Goal: Information Seeking & Learning: Compare options

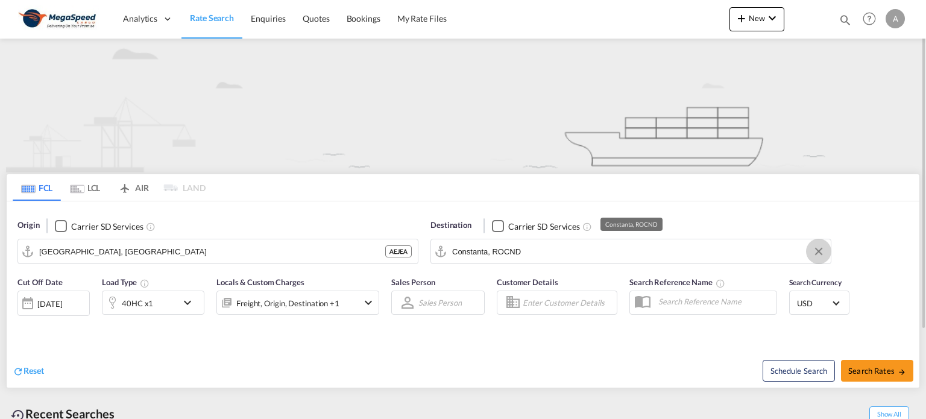
click at [820, 254] on button "Clear Input" at bounding box center [819, 251] width 18 height 18
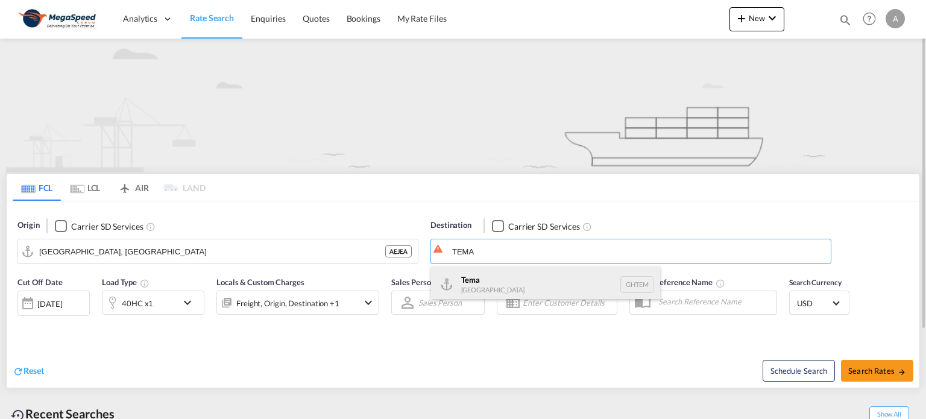
click at [475, 288] on div "Tema [GEOGRAPHIC_DATA] [GEOGRAPHIC_DATA]" at bounding box center [545, 285] width 229 height 36
type input "Tema, GHTEM"
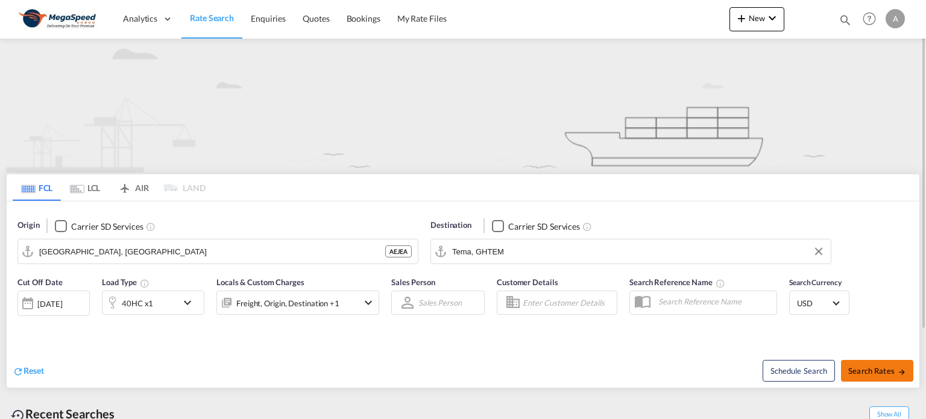
click at [883, 373] on span "Search Rates" at bounding box center [878, 371] width 58 height 10
type input "AEJEA to GHTEM / [DATE]"
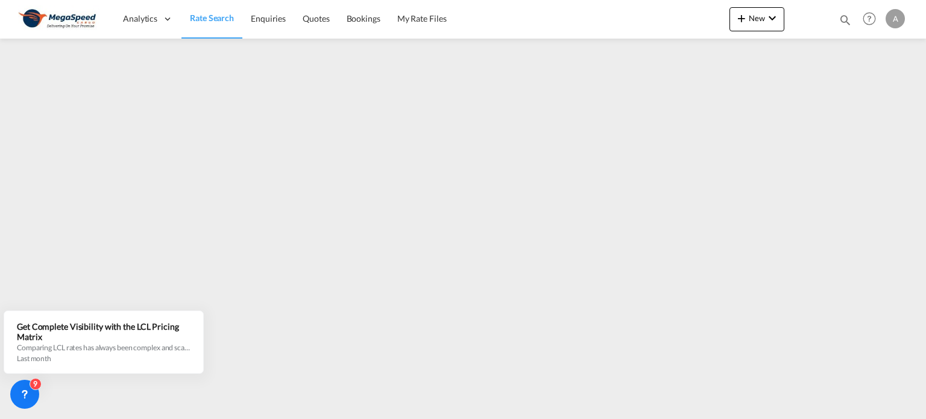
click at [209, 14] on span "Rate Search" at bounding box center [212, 18] width 44 height 10
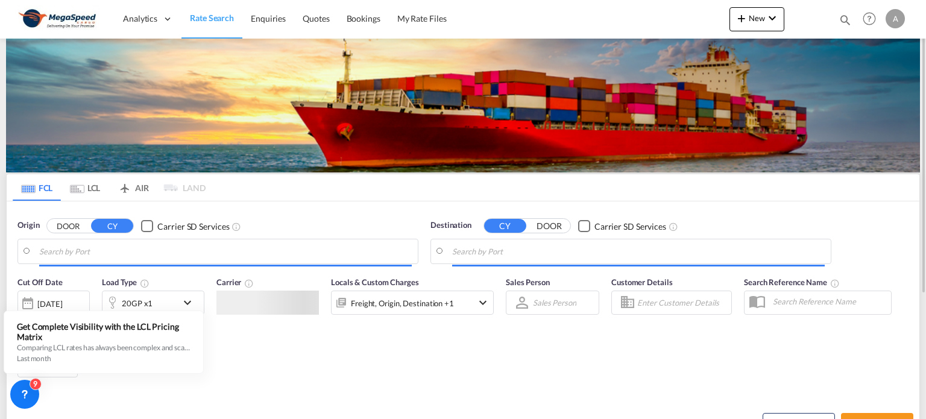
type input "[GEOGRAPHIC_DATA], [GEOGRAPHIC_DATA]"
type input "Tema, GHTEM"
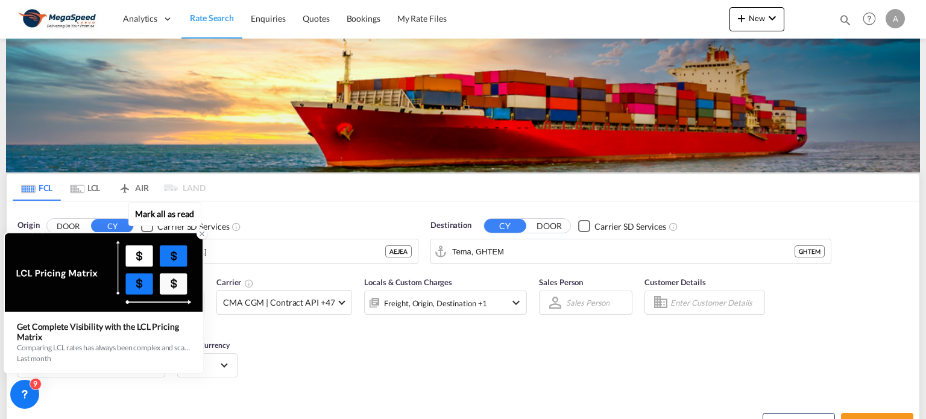
click at [191, 303] on div at bounding box center [104, 272] width 198 height 78
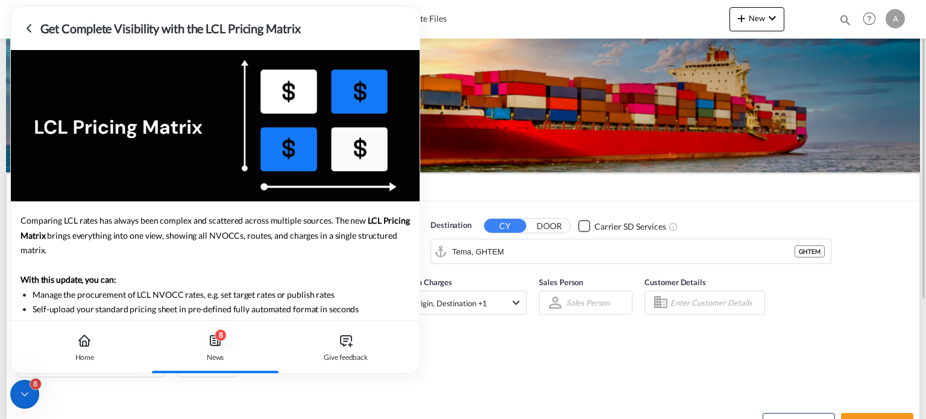
click at [852, 305] on div "Cut Off Date [DATE] [DATE] Load Type 40HC x1 Carrier CMA CGM | Contract API +47…" at bounding box center [463, 329] width 913 height 118
click at [28, 30] on icon at bounding box center [29, 28] width 4 height 7
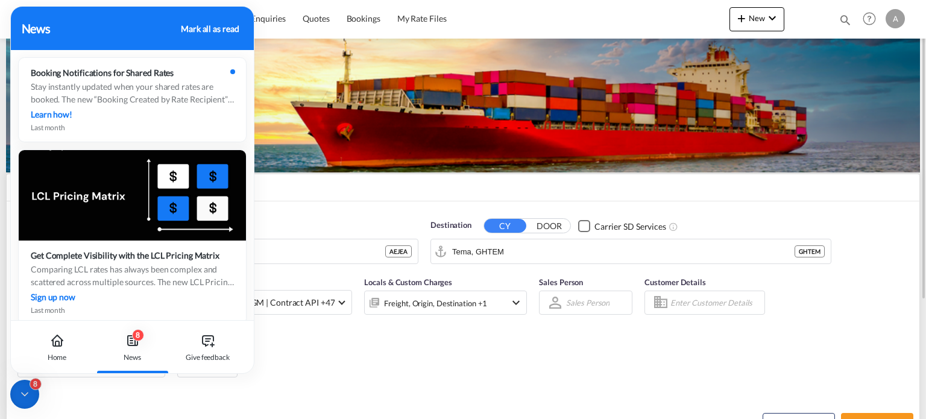
click at [330, 357] on div "Cut Off Date [DATE] [DATE] Load Type 40HC x1 Carrier CMA CGM | Contract API +47…" at bounding box center [463, 329] width 913 height 118
click at [96, 393] on div "Reset Schedule Search Search Rates" at bounding box center [463, 414] width 913 height 52
click at [63, 339] on icon at bounding box center [57, 341] width 14 height 14
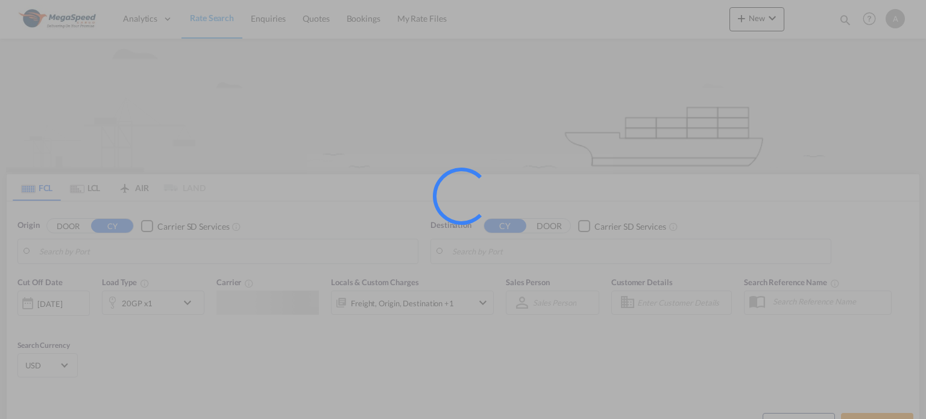
type input "[GEOGRAPHIC_DATA], [GEOGRAPHIC_DATA]"
type input "Tema, GHTEM"
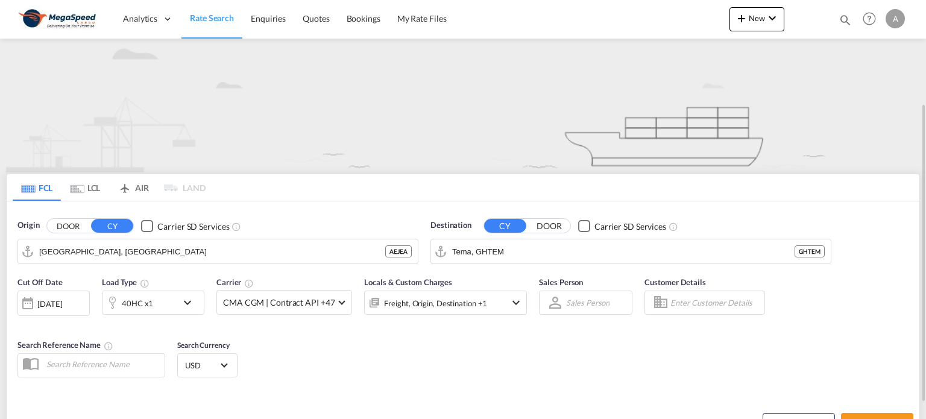
scroll to position [60, 0]
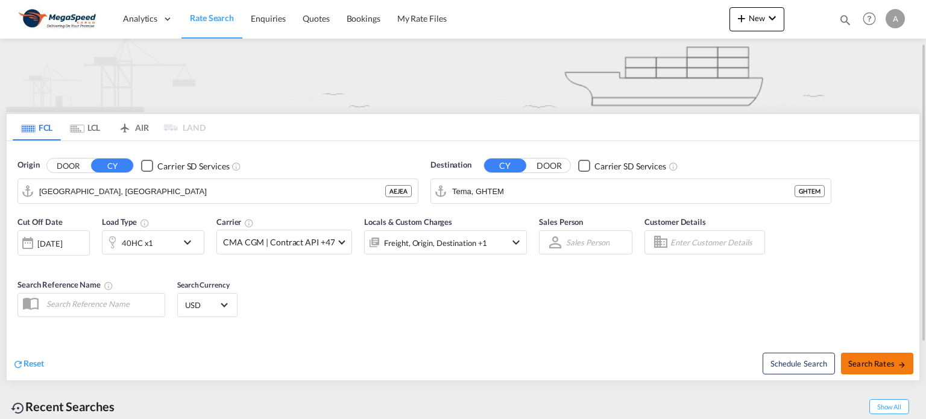
click at [881, 359] on span "Search Rates" at bounding box center [878, 364] width 58 height 10
type input "AEJEA to GHTEM / [DATE]"
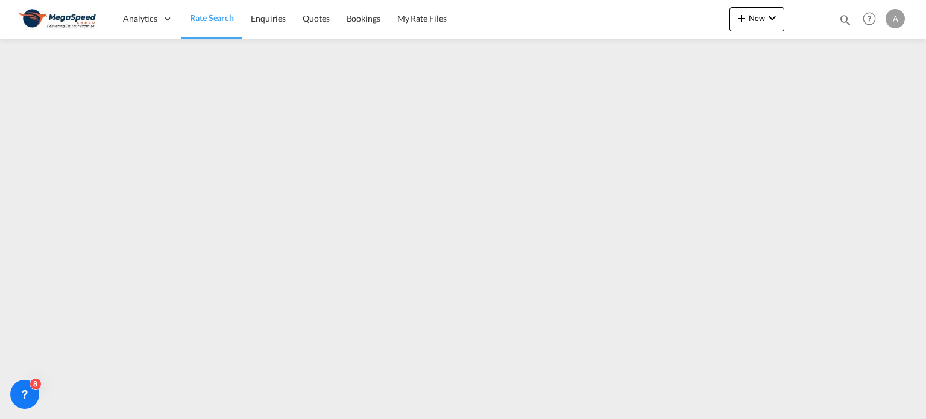
click at [207, 16] on span "Rate Search" at bounding box center [212, 18] width 44 height 10
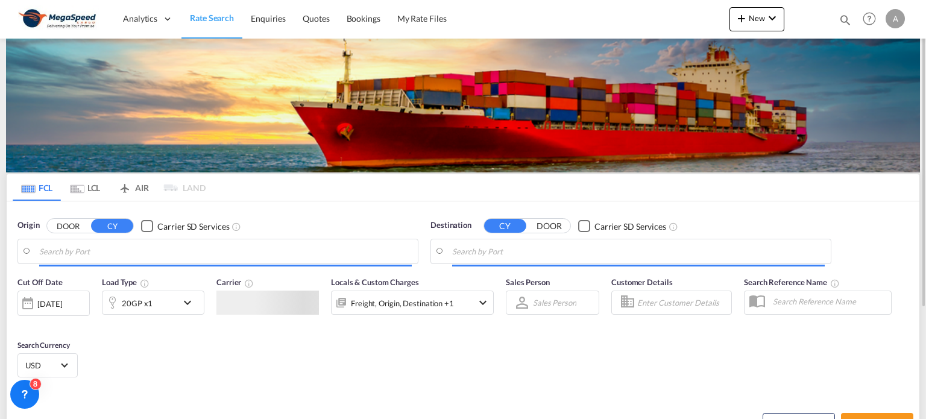
type input "[GEOGRAPHIC_DATA], [GEOGRAPHIC_DATA]"
type input "Tema, GHTEM"
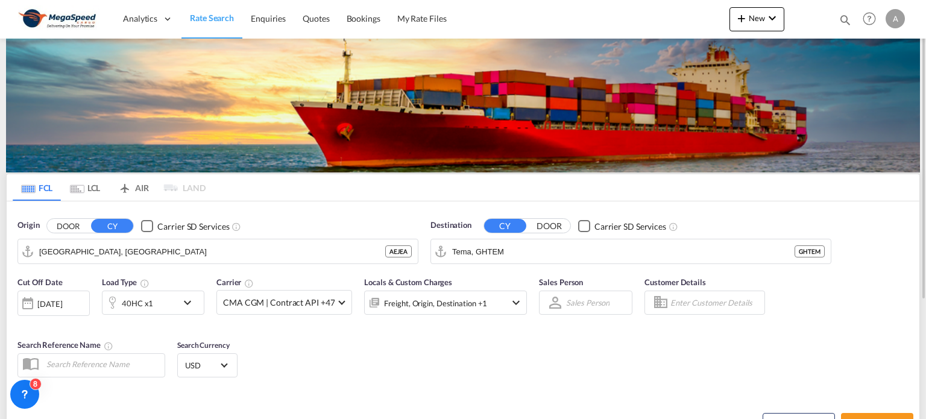
click at [62, 299] on div "[DATE]" at bounding box center [49, 304] width 25 height 11
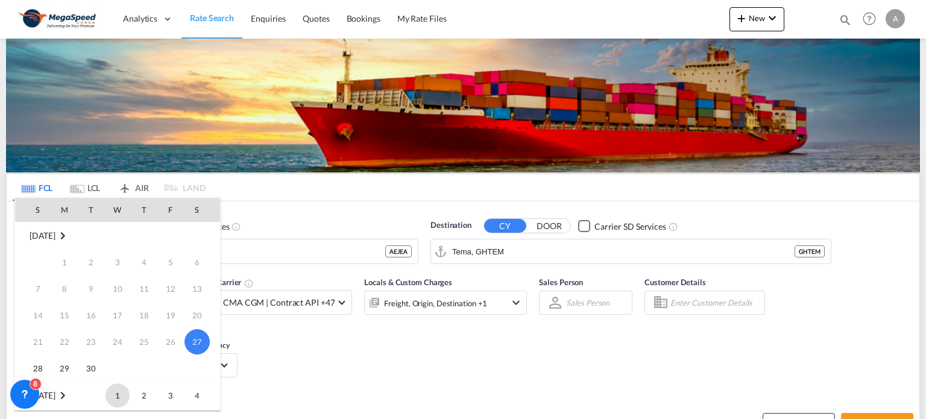
click at [118, 400] on span "1" at bounding box center [118, 396] width 24 height 24
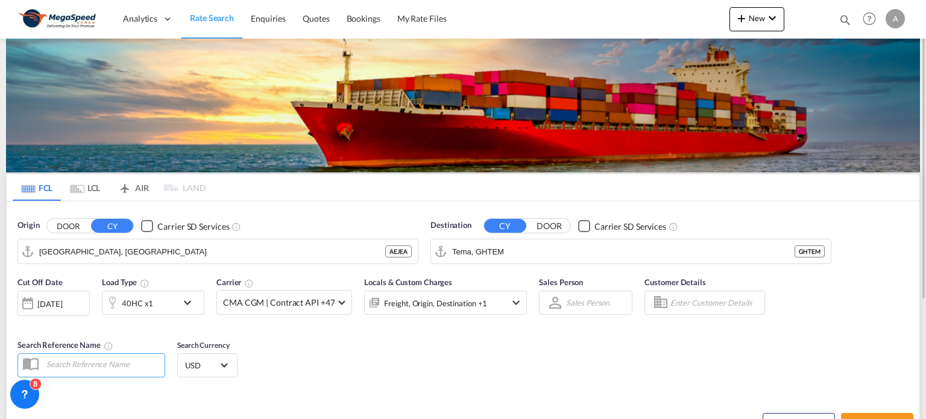
scroll to position [121, 0]
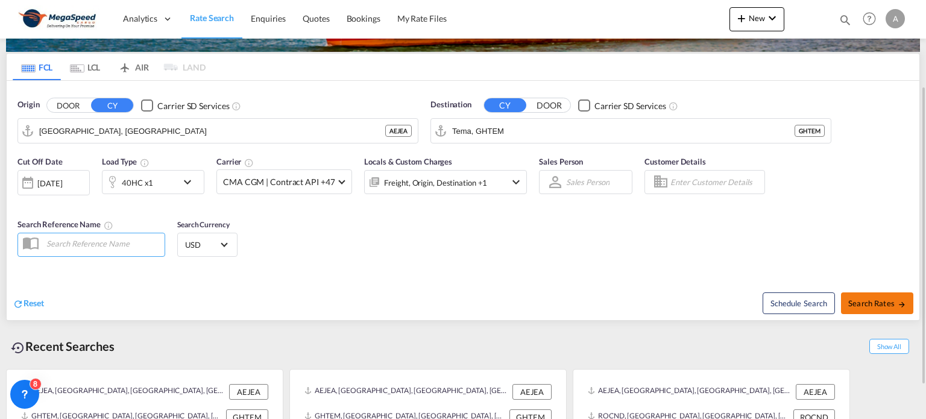
click at [883, 302] on span "Search Rates" at bounding box center [878, 304] width 58 height 10
type input "AEJEA to GHTEM / 1 Oct 2025"
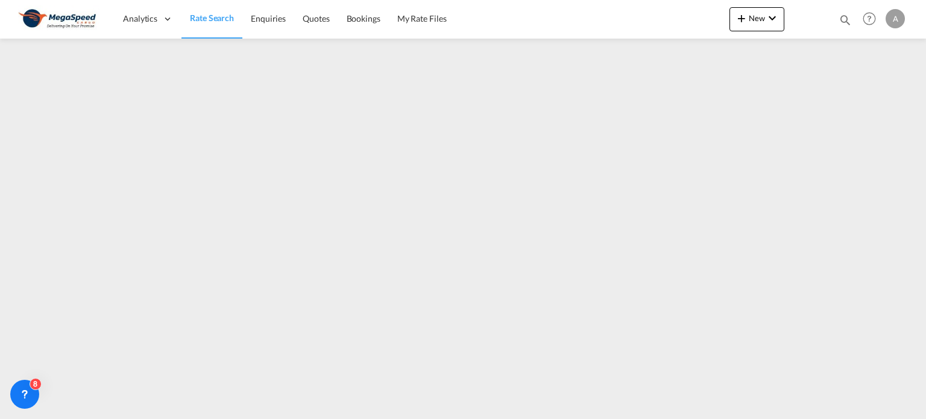
drag, startPoint x: 219, startPoint y: 17, endPoint x: 206, endPoint y: 22, distance: 13.6
click at [219, 17] on span "Rate Search" at bounding box center [212, 18] width 44 height 10
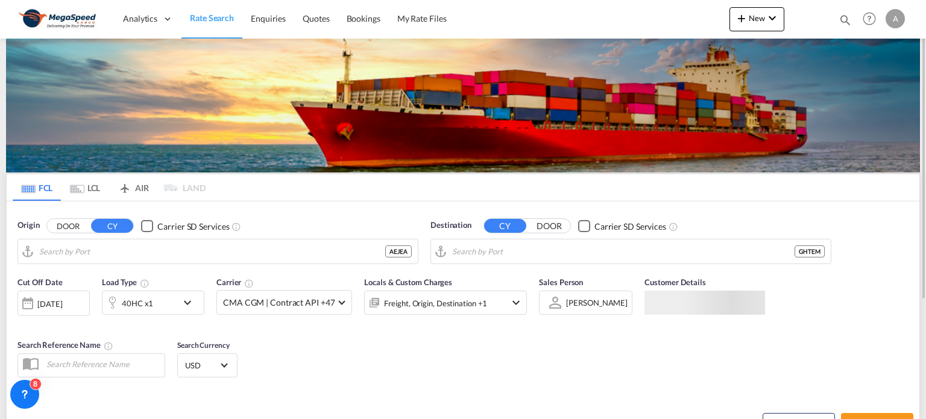
type input "[GEOGRAPHIC_DATA], [GEOGRAPHIC_DATA]"
type input "Tema, GHTEM"
click at [89, 303] on div "Cut Off Date [DATE] [DATE] Load Type 40HC x1 Carrier CMA CGM | Contract API +47…" at bounding box center [272, 301] width 510 height 51
click at [62, 300] on div "[DATE]" at bounding box center [49, 304] width 25 height 11
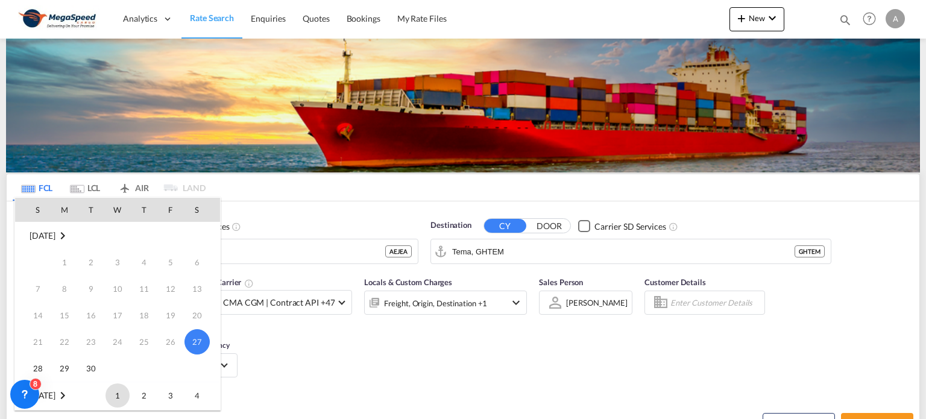
click at [114, 393] on span "1" at bounding box center [118, 396] width 24 height 24
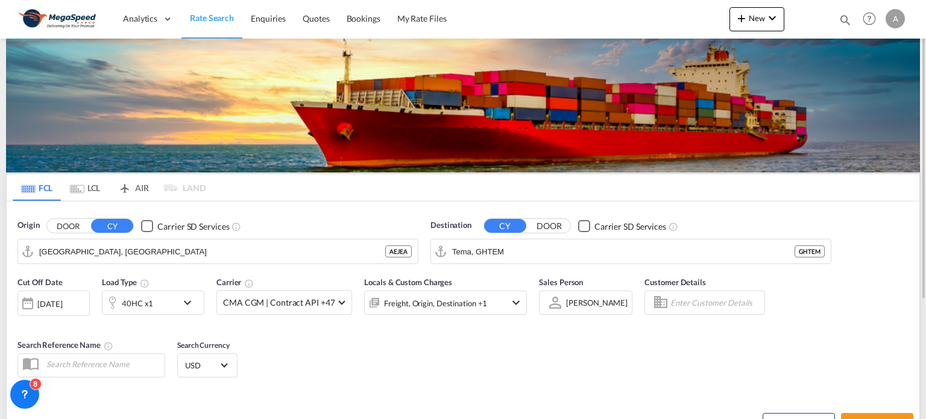
click at [181, 298] on md-icon "icon-chevron-down" at bounding box center [190, 303] width 21 height 14
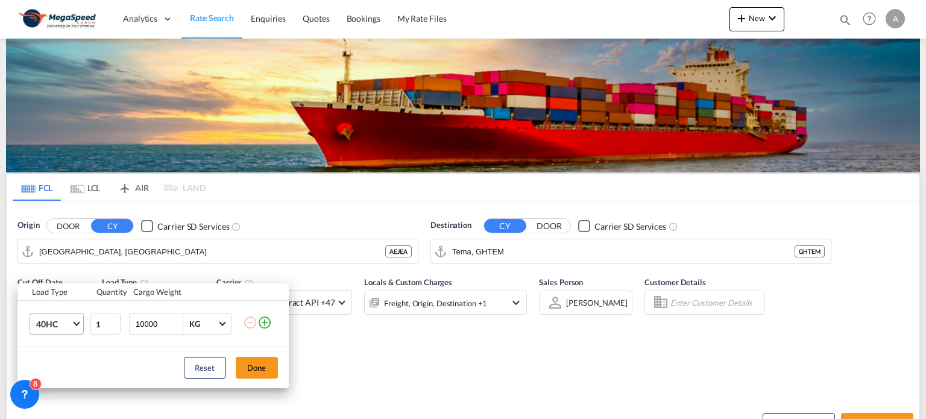
click at [80, 320] on md-select-value "40HC" at bounding box center [59, 324] width 48 height 21
drag, startPoint x: 63, startPoint y: 262, endPoint x: 71, endPoint y: 266, distance: 8.6
click at [65, 262] on md-option "20GP" at bounding box center [67, 266] width 82 height 29
click at [250, 369] on button "Done" at bounding box center [257, 368] width 42 height 22
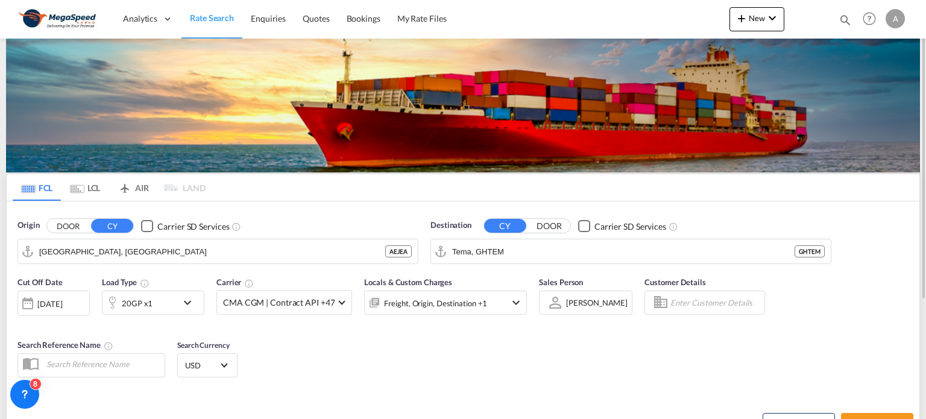
scroll to position [121, 0]
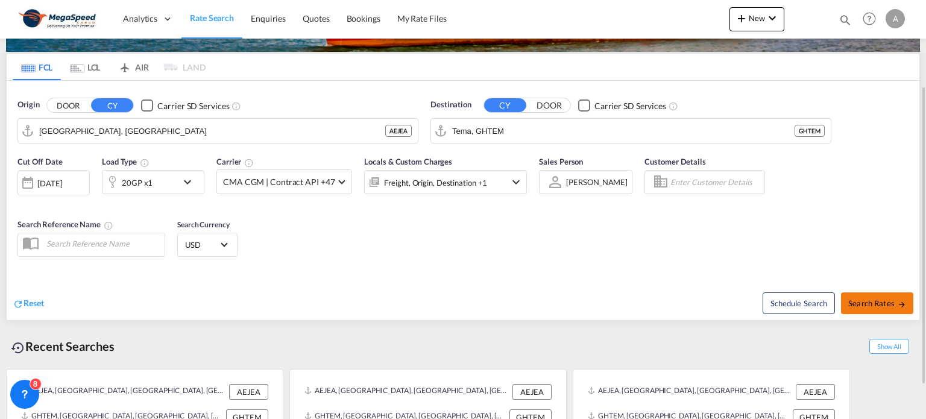
click at [868, 302] on span "Search Rates" at bounding box center [878, 304] width 58 height 10
type input "AEJEA to GHTEM / 1 Oct 2025"
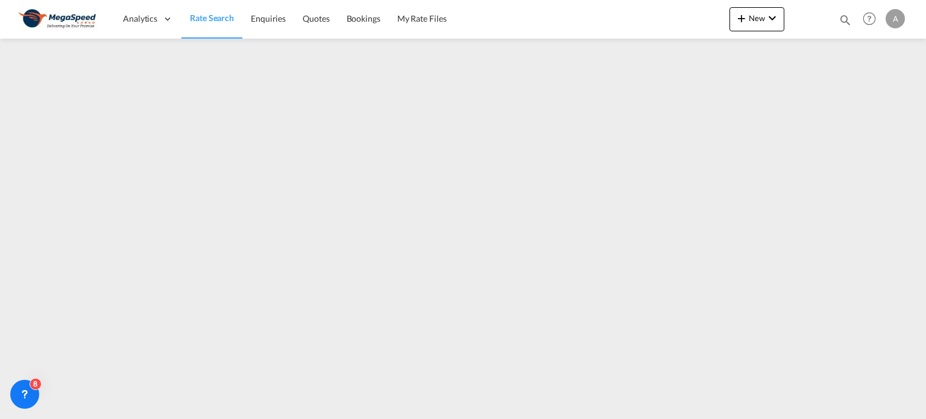
click at [211, 19] on span "Rate Search" at bounding box center [212, 18] width 44 height 10
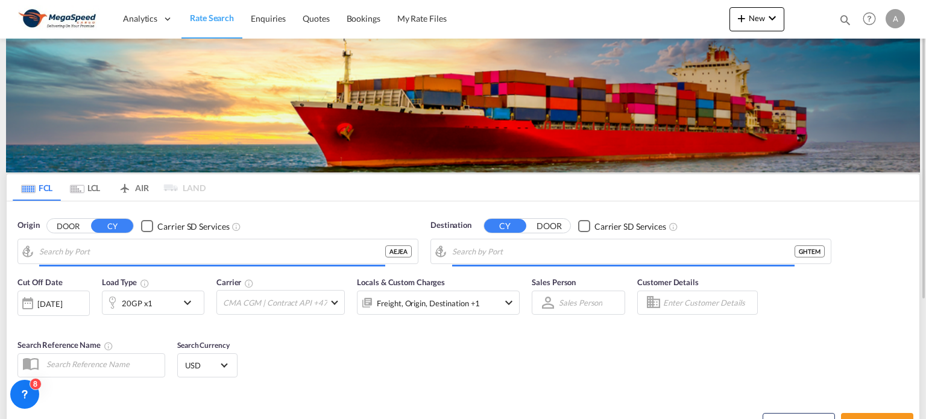
type input "[GEOGRAPHIC_DATA], [GEOGRAPHIC_DATA]"
type input "Tema, GHTEM"
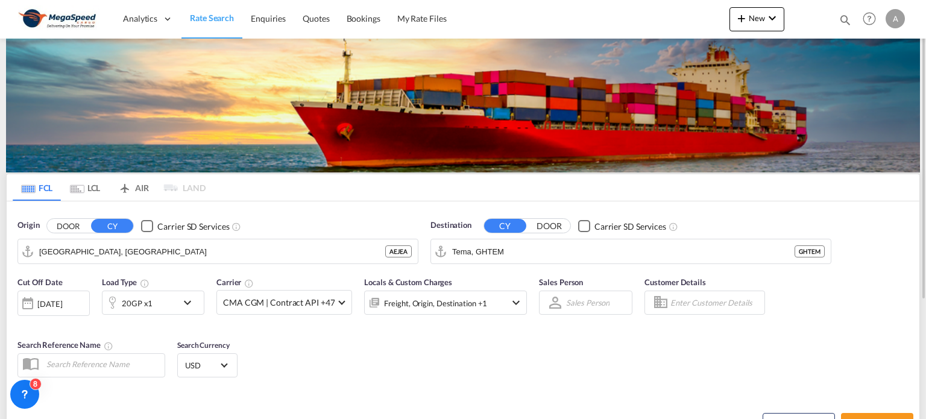
click at [62, 303] on div "[DATE]" at bounding box center [49, 304] width 25 height 11
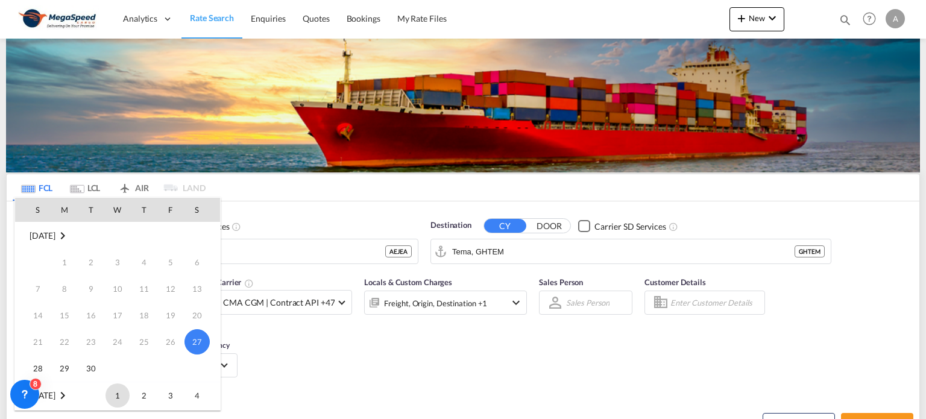
click at [113, 392] on span "1" at bounding box center [118, 396] width 24 height 24
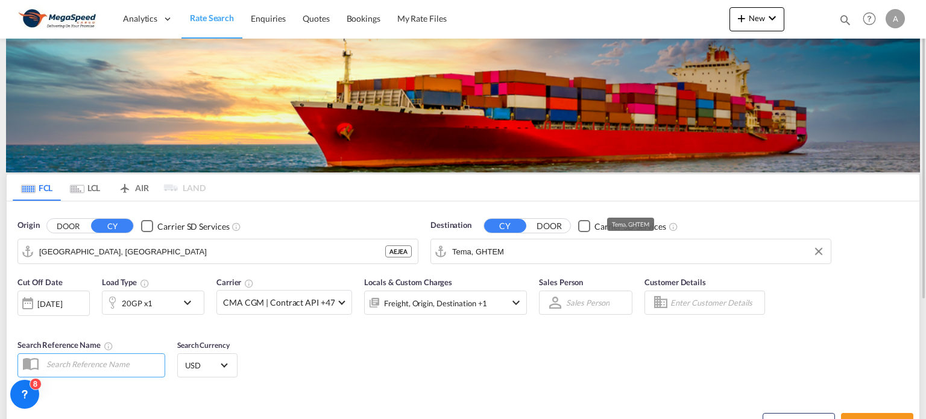
scroll to position [121, 0]
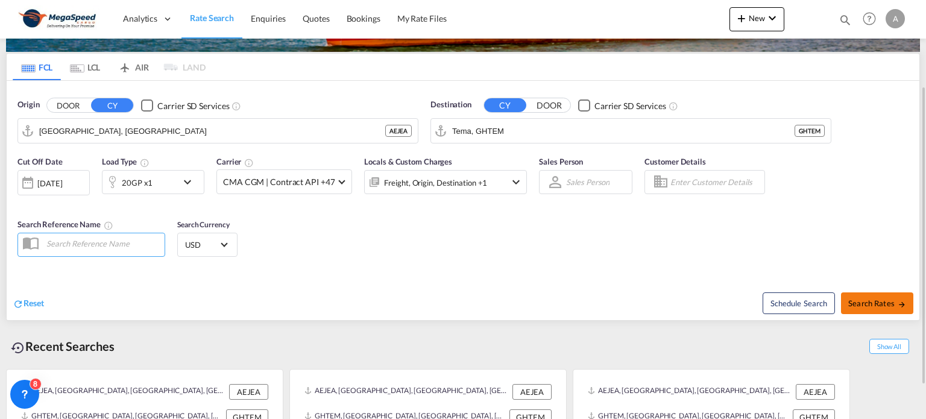
click at [901, 302] on md-icon "icon-arrow-right" at bounding box center [902, 304] width 8 height 8
type input "AEJEA to GHTEM / 1 Oct 2025"
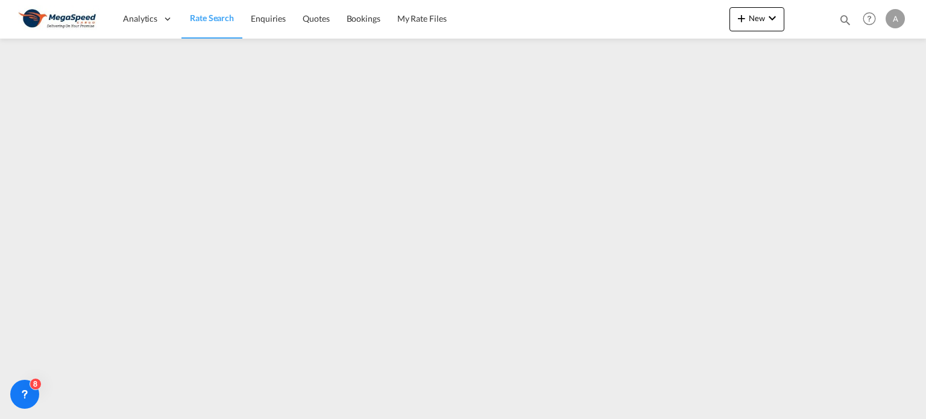
drag, startPoint x: 204, startPoint y: 17, endPoint x: 206, endPoint y: 24, distance: 6.9
click at [204, 17] on span "Rate Search" at bounding box center [212, 18] width 44 height 10
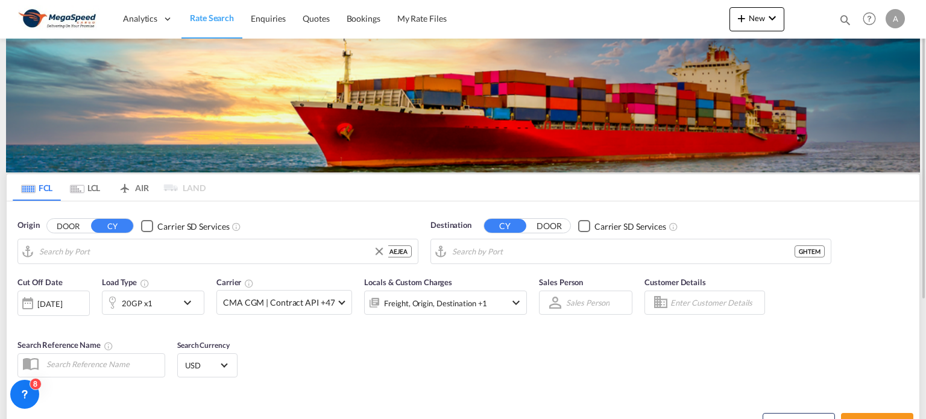
type input "[GEOGRAPHIC_DATA], [GEOGRAPHIC_DATA]"
type input "Tema, GHTEM"
click at [75, 294] on div "[DATE]" at bounding box center [53, 303] width 72 height 25
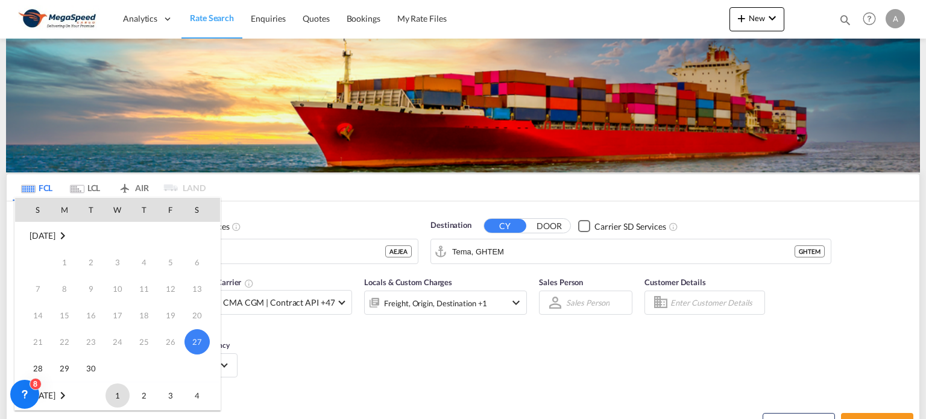
click at [118, 399] on span "1" at bounding box center [118, 396] width 24 height 24
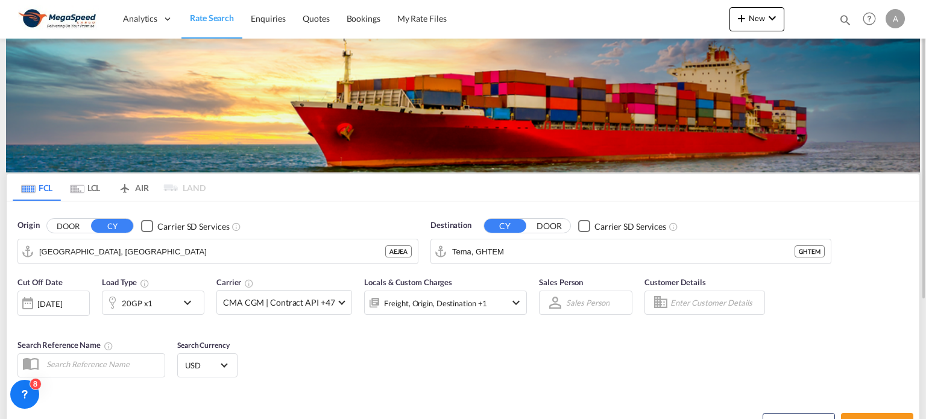
click at [180, 306] on md-icon "icon-chevron-down" at bounding box center [190, 303] width 21 height 14
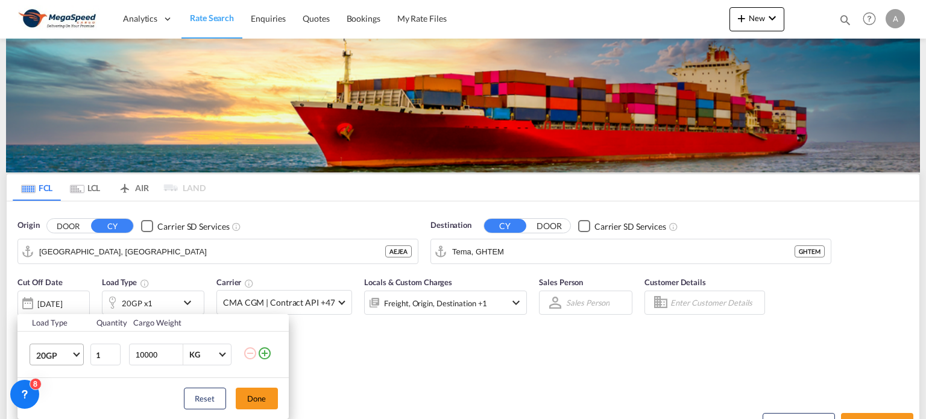
click at [61, 355] on span "20GP" at bounding box center [53, 356] width 35 height 12
click at [63, 328] on md-option "40HC" at bounding box center [67, 331] width 82 height 29
click at [261, 394] on button "Done" at bounding box center [257, 399] width 42 height 22
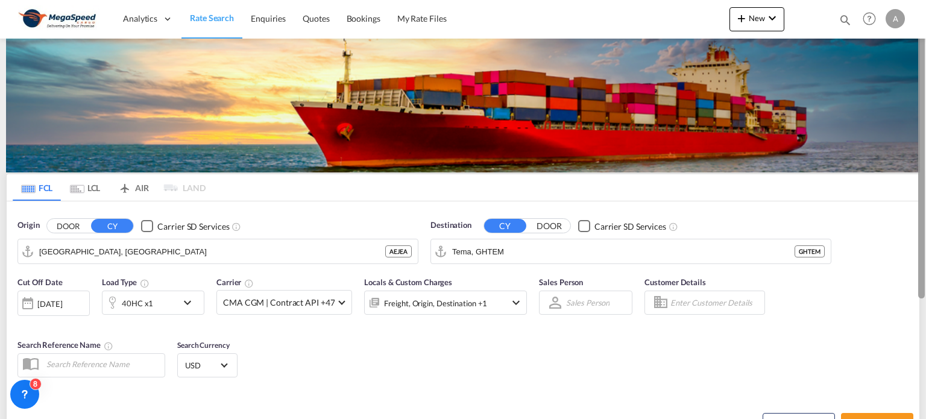
scroll to position [60, 0]
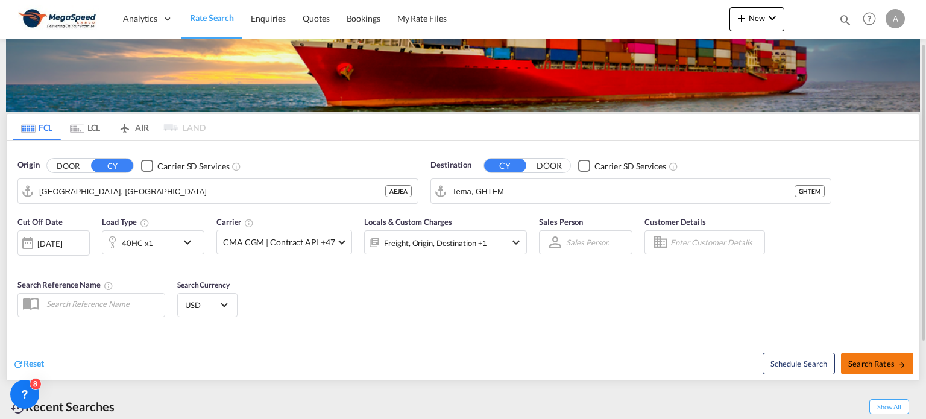
click at [881, 362] on span "Search Rates" at bounding box center [878, 364] width 58 height 10
type input "AEJEA to GHTEM / 1 Oct 2025"
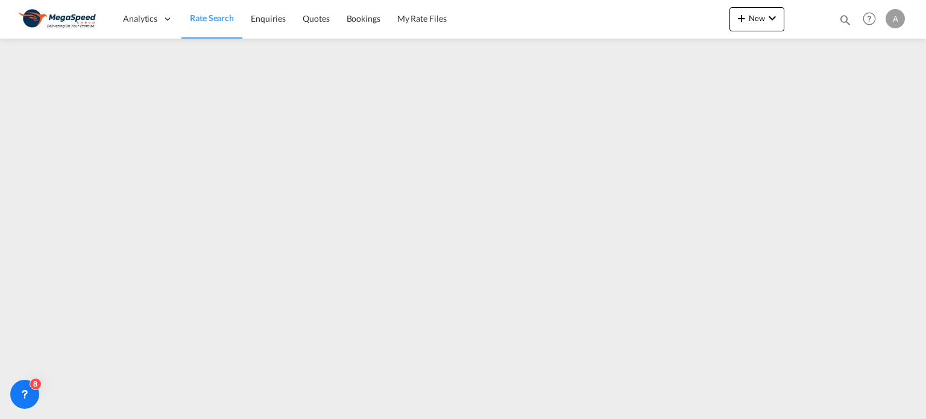
click at [220, 13] on span "Rate Search" at bounding box center [212, 18] width 44 height 10
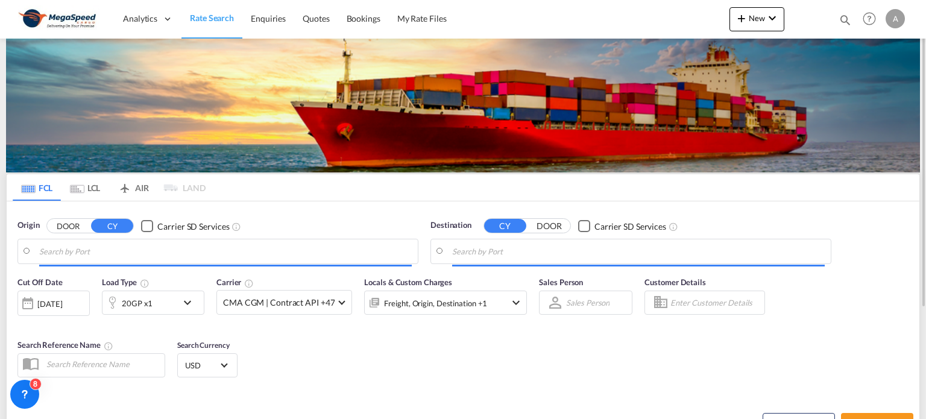
type input "[GEOGRAPHIC_DATA], [GEOGRAPHIC_DATA]"
type input "Tema, GHTEM"
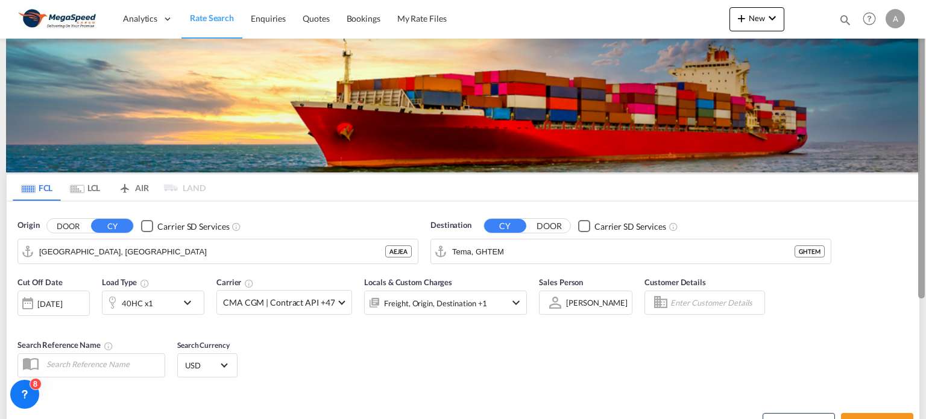
scroll to position [166, 0]
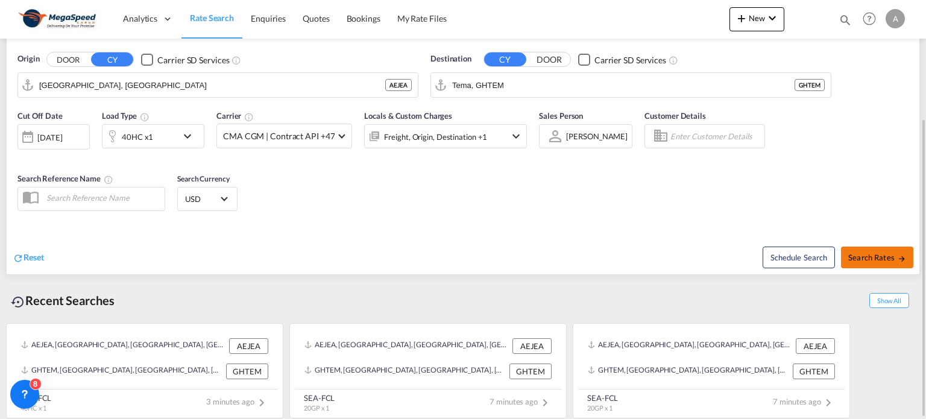
click at [885, 261] on span "Search Rates" at bounding box center [878, 258] width 58 height 10
type input "AEJEA to GHTEM / [DATE]"
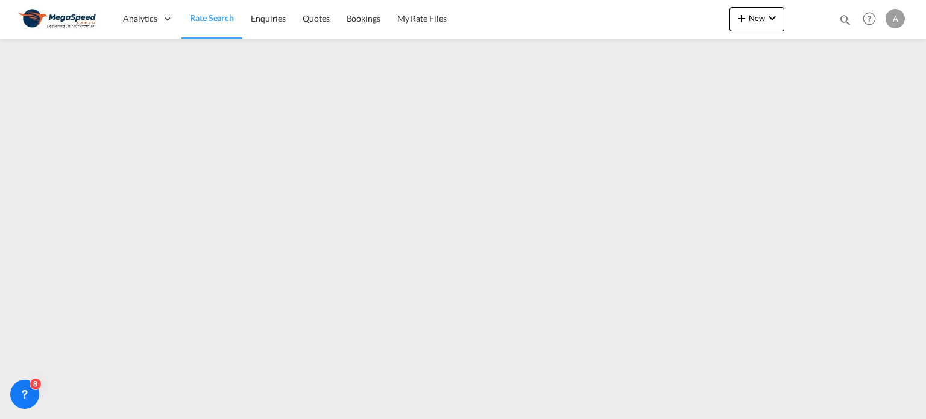
click at [195, 16] on span "Rate Search" at bounding box center [212, 18] width 44 height 10
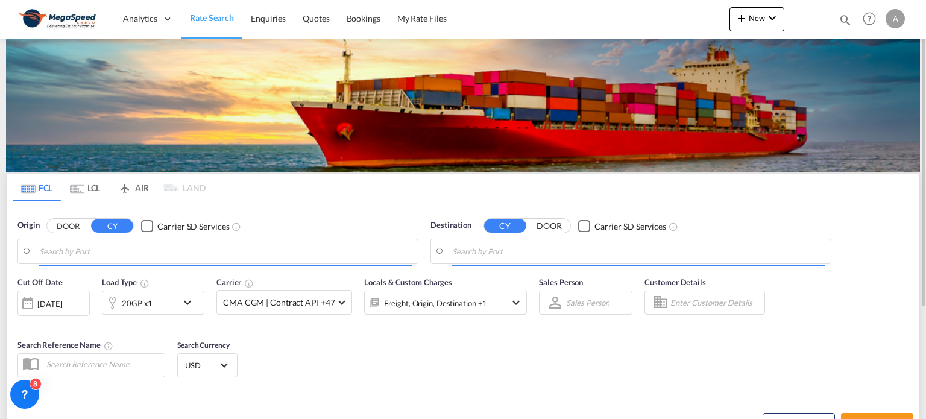
type input "[GEOGRAPHIC_DATA], [GEOGRAPHIC_DATA]"
type input "Tema, GHTEM"
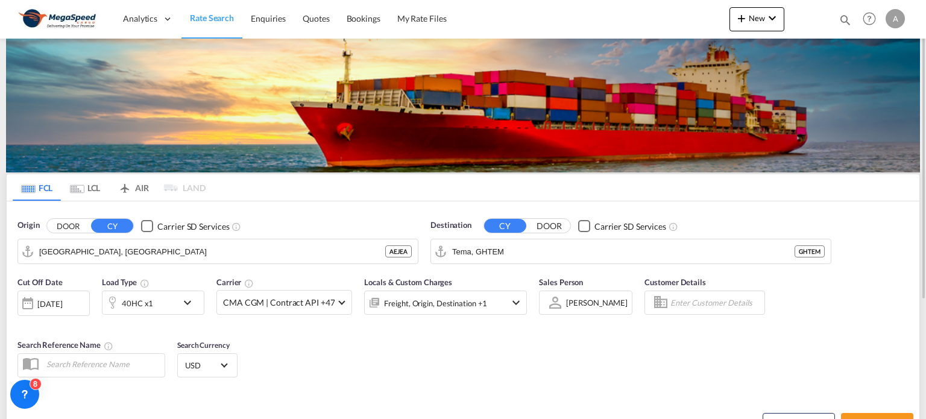
click at [188, 299] on md-icon "icon-chevron-down" at bounding box center [190, 303] width 21 height 14
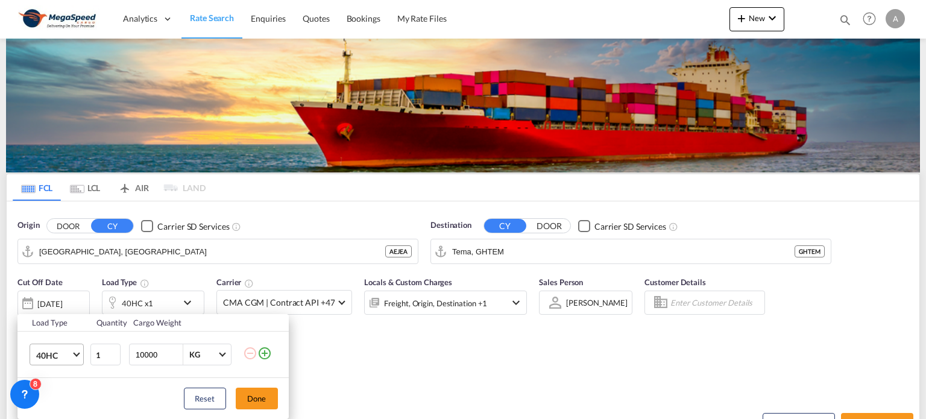
click at [73, 356] on md-select-value "40HC" at bounding box center [59, 354] width 48 height 21
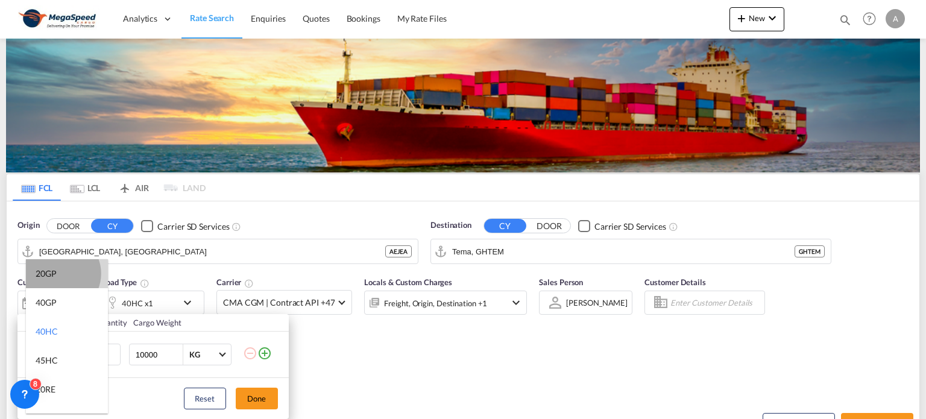
click at [59, 274] on md-option "20GP" at bounding box center [67, 273] width 82 height 29
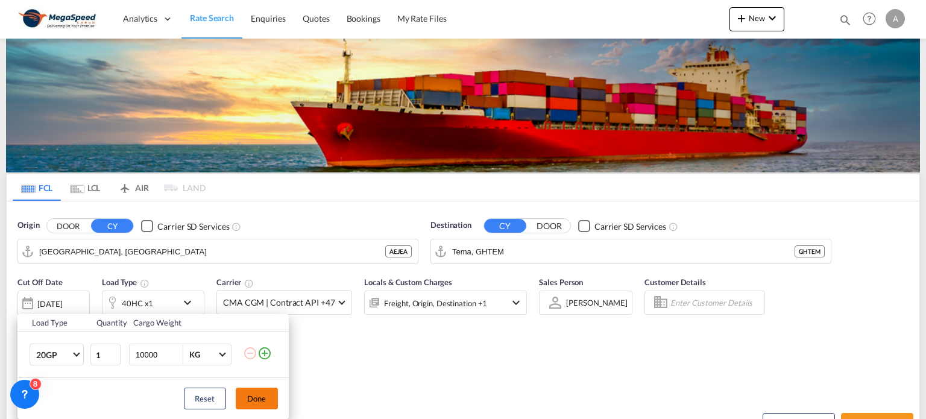
click at [264, 397] on button "Done" at bounding box center [257, 399] width 42 height 22
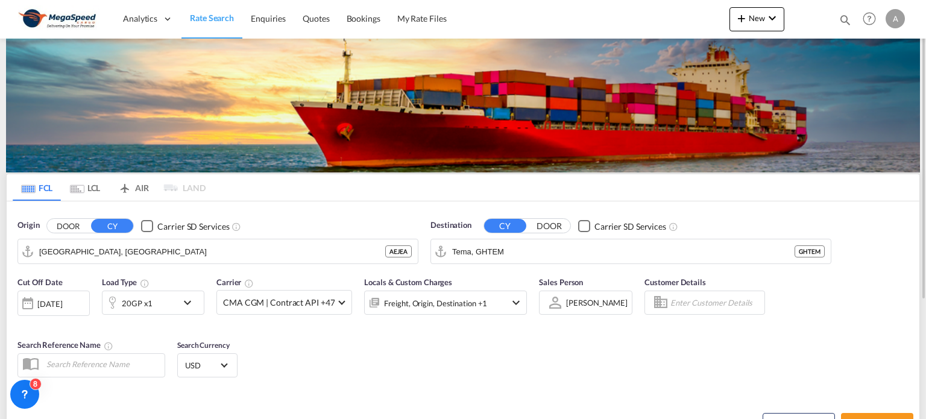
scroll to position [121, 0]
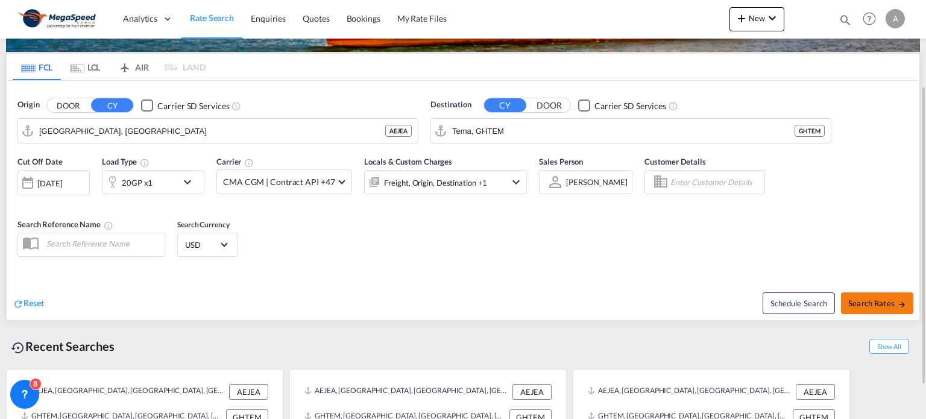
click at [871, 300] on span "Search Rates" at bounding box center [878, 304] width 58 height 10
type input "AEJEA to GHTEM / [DATE]"
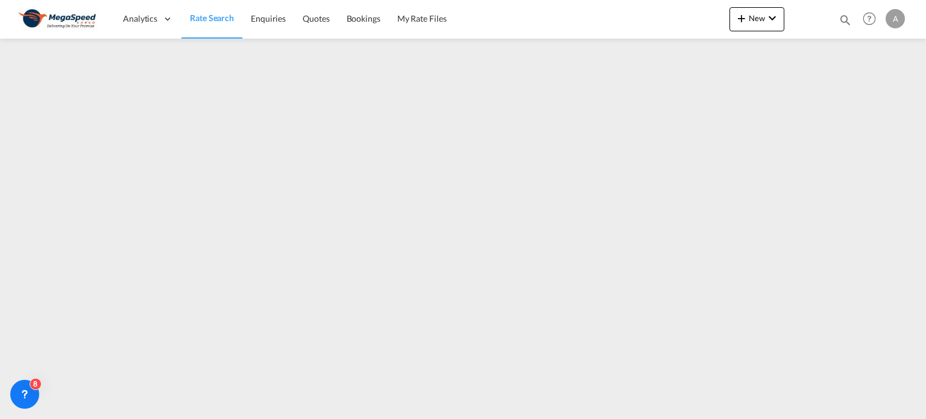
click at [201, 16] on span "Rate Search" at bounding box center [212, 18] width 44 height 10
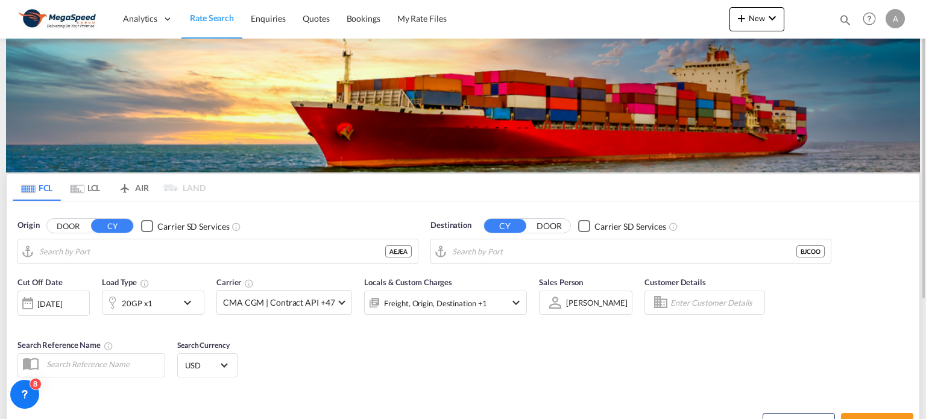
type input "[GEOGRAPHIC_DATA], [GEOGRAPHIC_DATA]"
type input "Cotonou, BJCOO"
click at [62, 305] on div "[DATE]" at bounding box center [49, 304] width 25 height 11
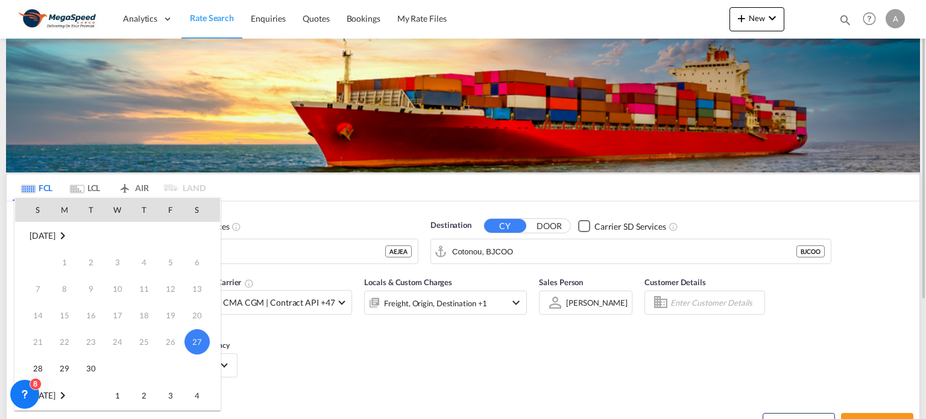
drag, startPoint x: 113, startPoint y: 397, endPoint x: 118, endPoint y: 391, distance: 7.9
click at [113, 397] on span "1" at bounding box center [118, 396] width 24 height 24
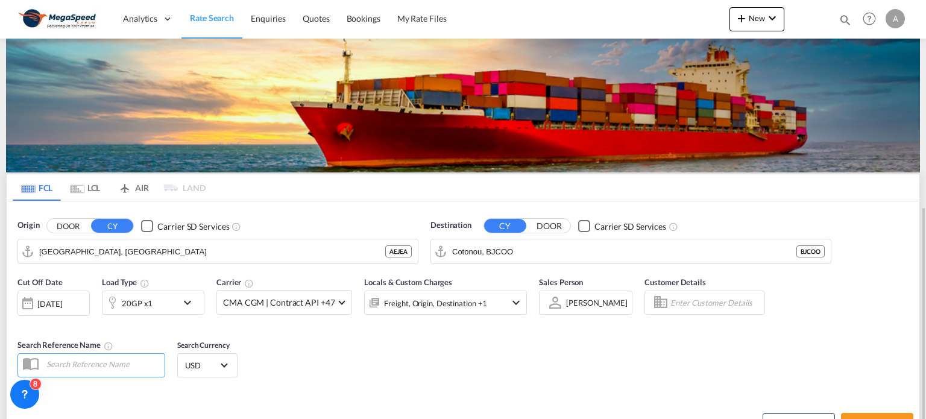
scroll to position [121, 0]
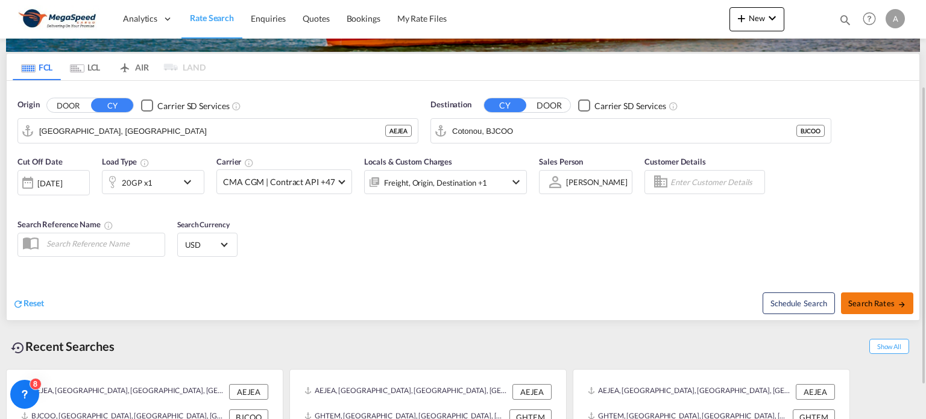
click at [864, 306] on span "Search Rates" at bounding box center [878, 304] width 58 height 10
type input "AEJEA to BJCOO / 1 Oct 2025"
